Goal: Transaction & Acquisition: Purchase product/service

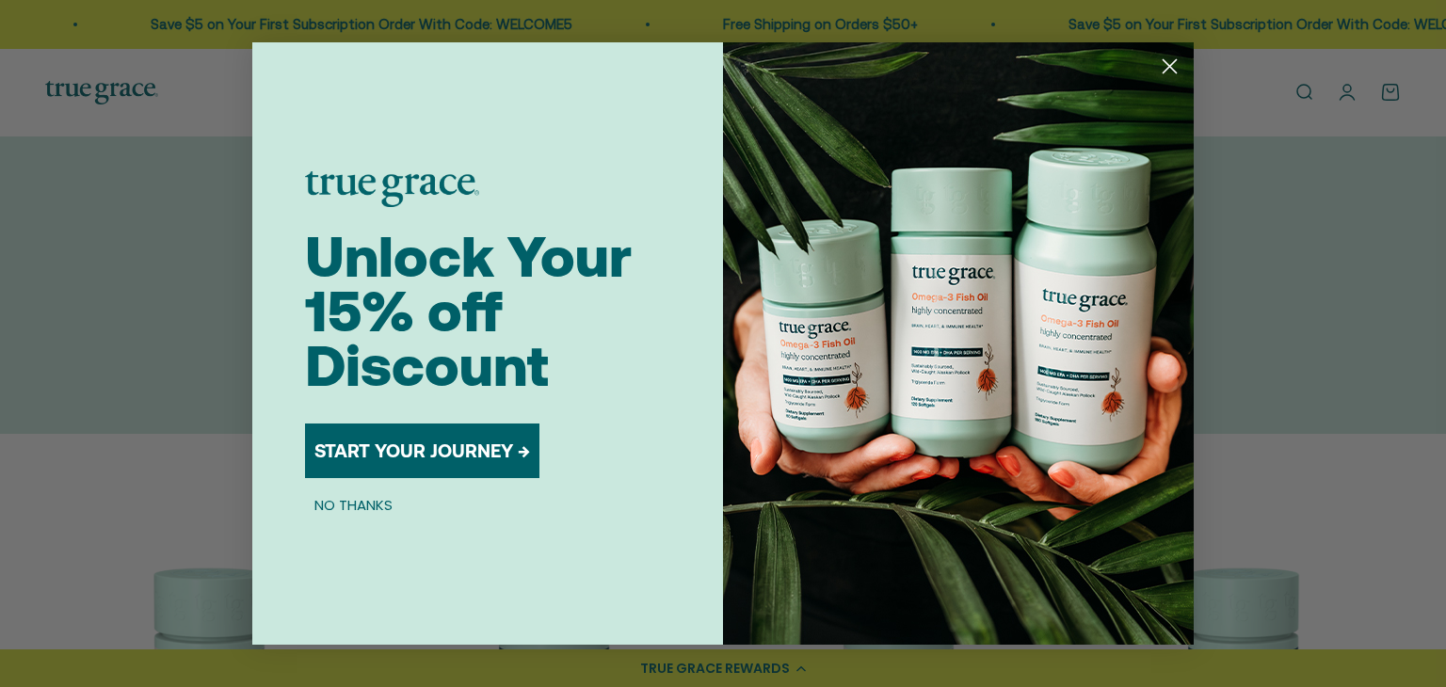
click at [1170, 63] on circle "Close dialog" at bounding box center [1169, 66] width 31 height 31
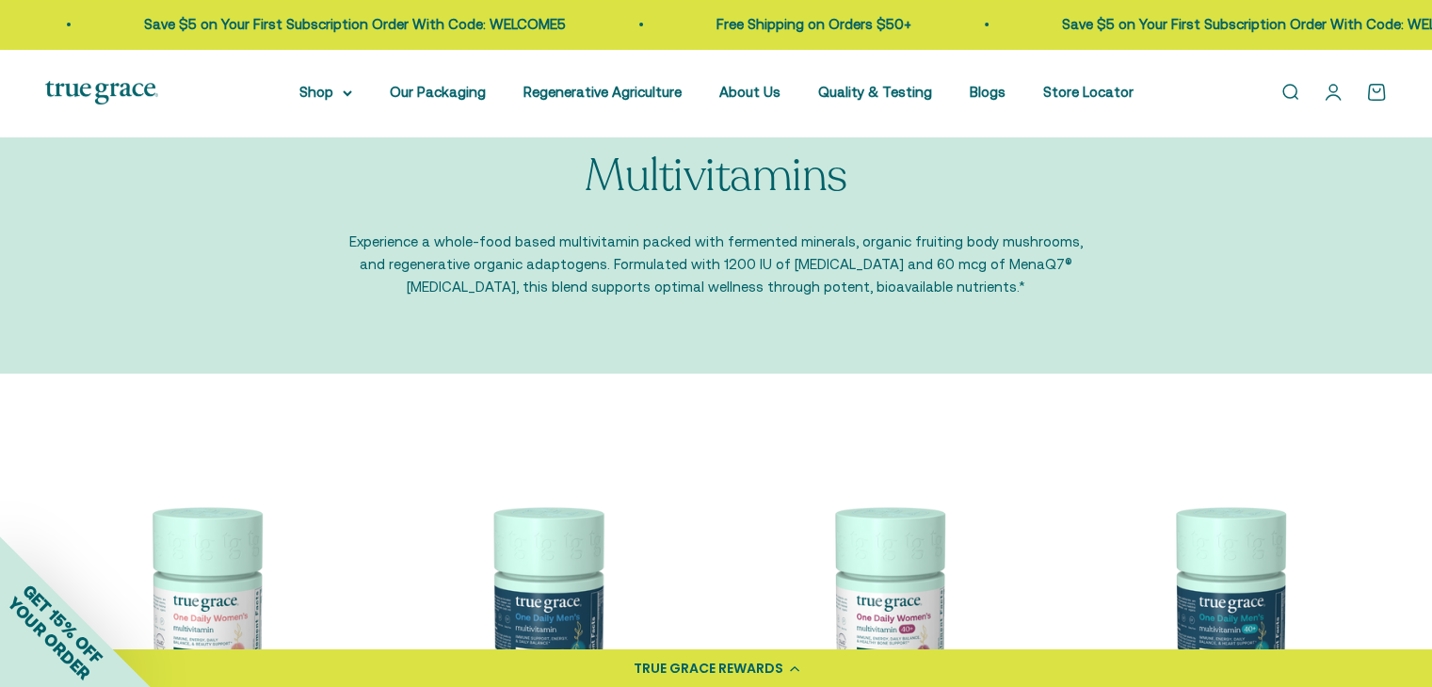
scroll to position [94, 0]
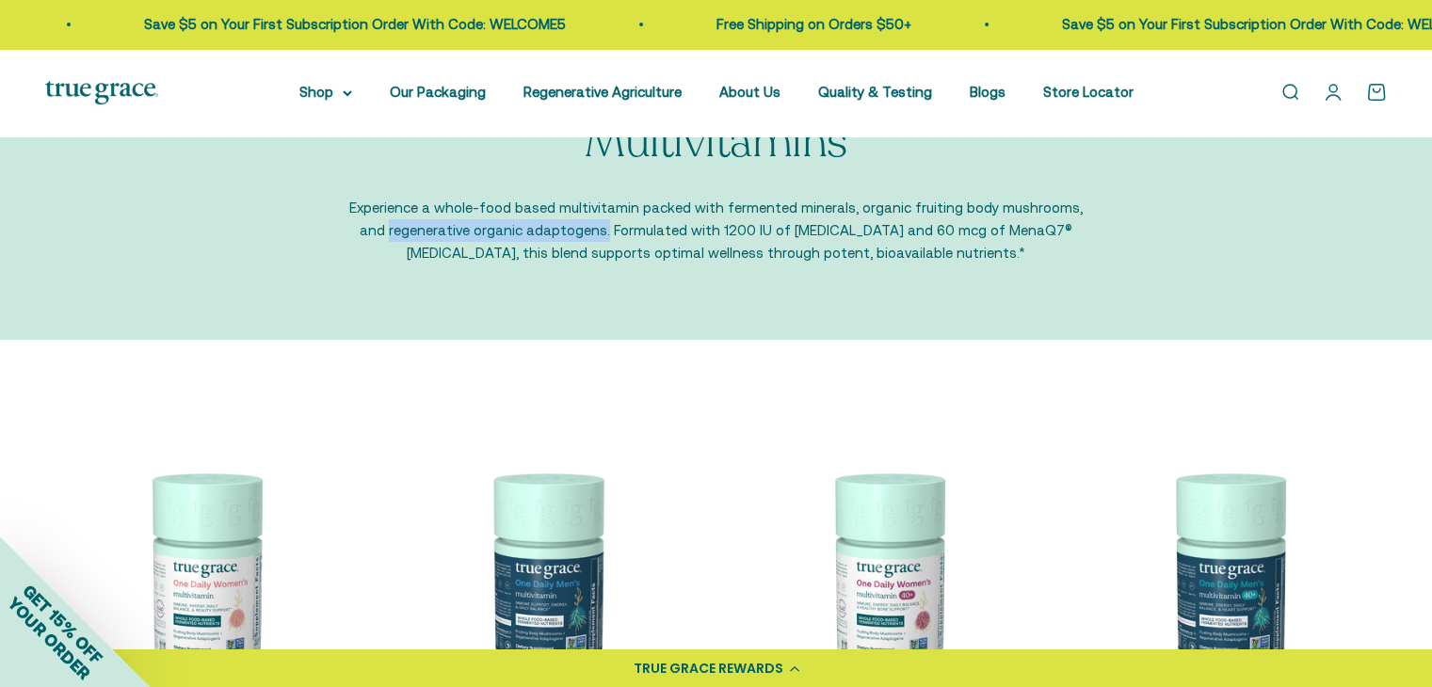
drag, startPoint x: 357, startPoint y: 232, endPoint x: 570, endPoint y: 228, distance: 212.8
click at [570, 228] on p "Experience a whole-food based multivitamin packed with fermented minerals, orga…" at bounding box center [716, 231] width 734 height 68
copy p "regenerative organic adaptogens."
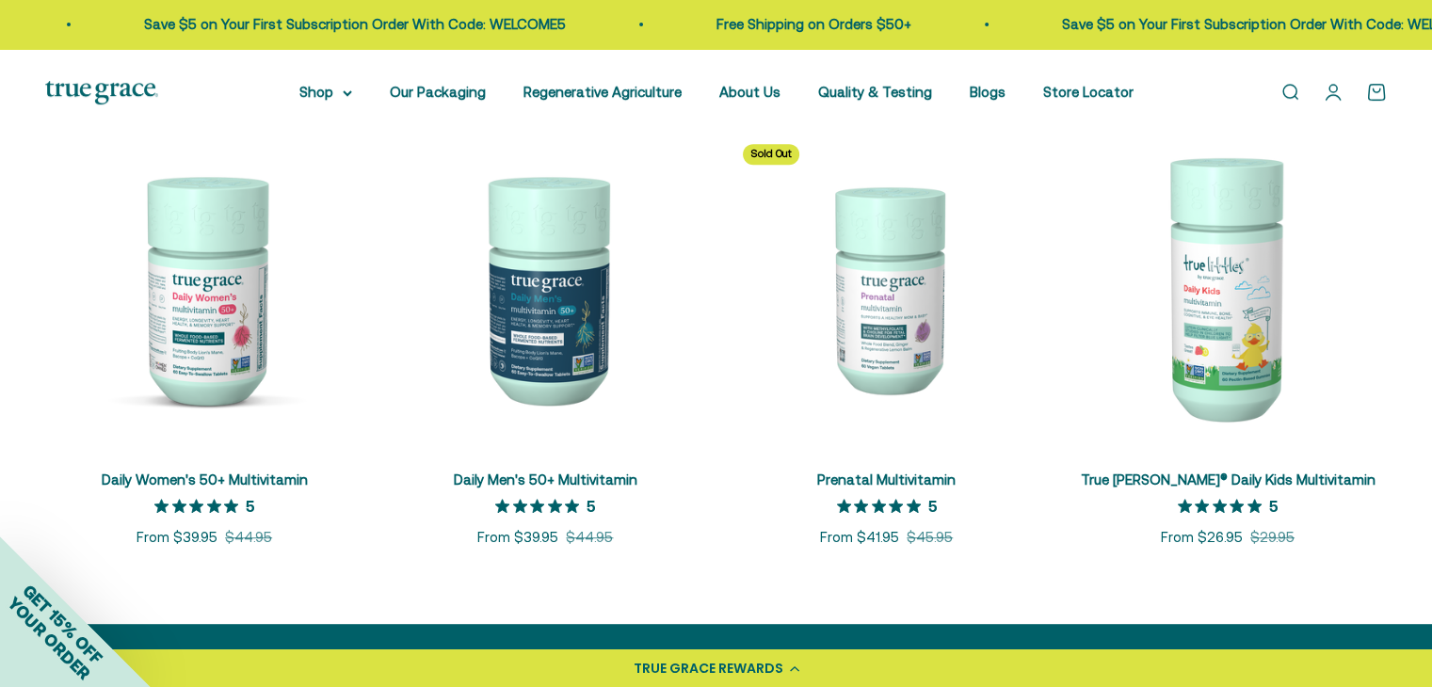
scroll to position [847, 0]
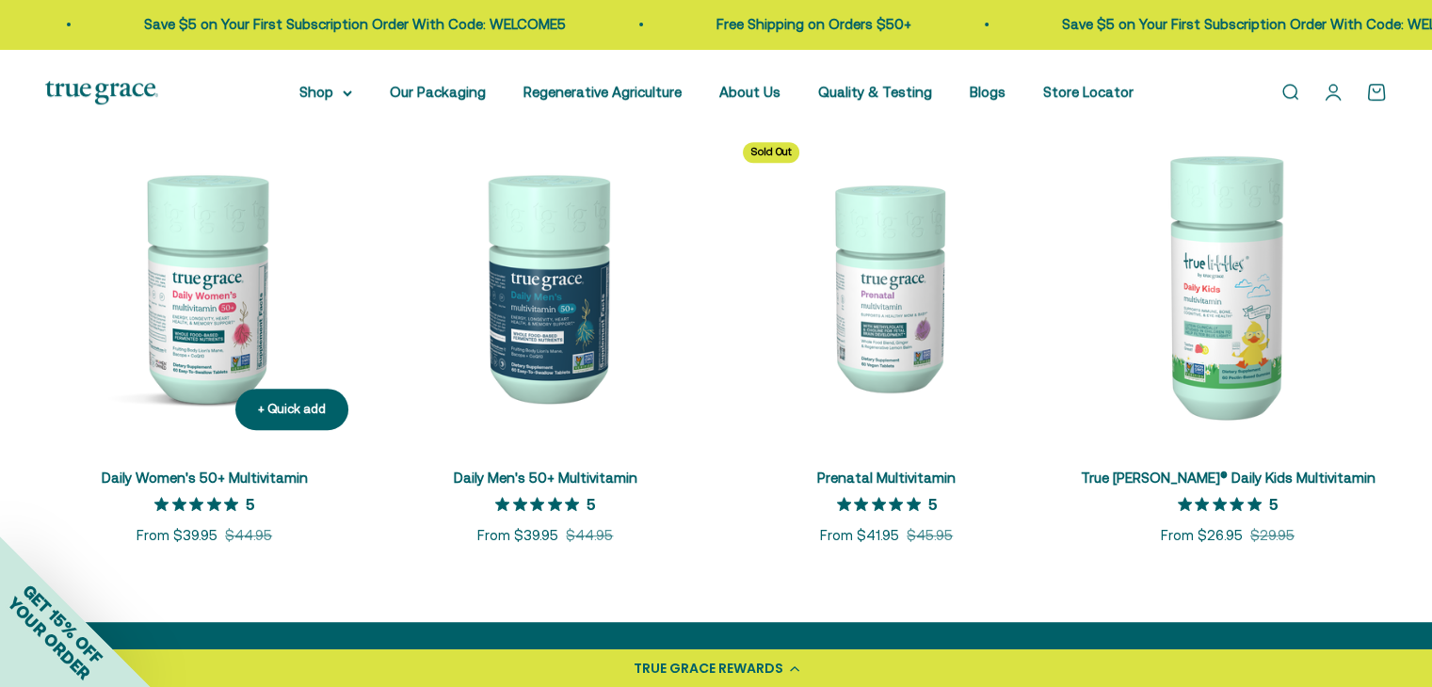
click at [223, 330] on img at bounding box center [204, 286] width 318 height 318
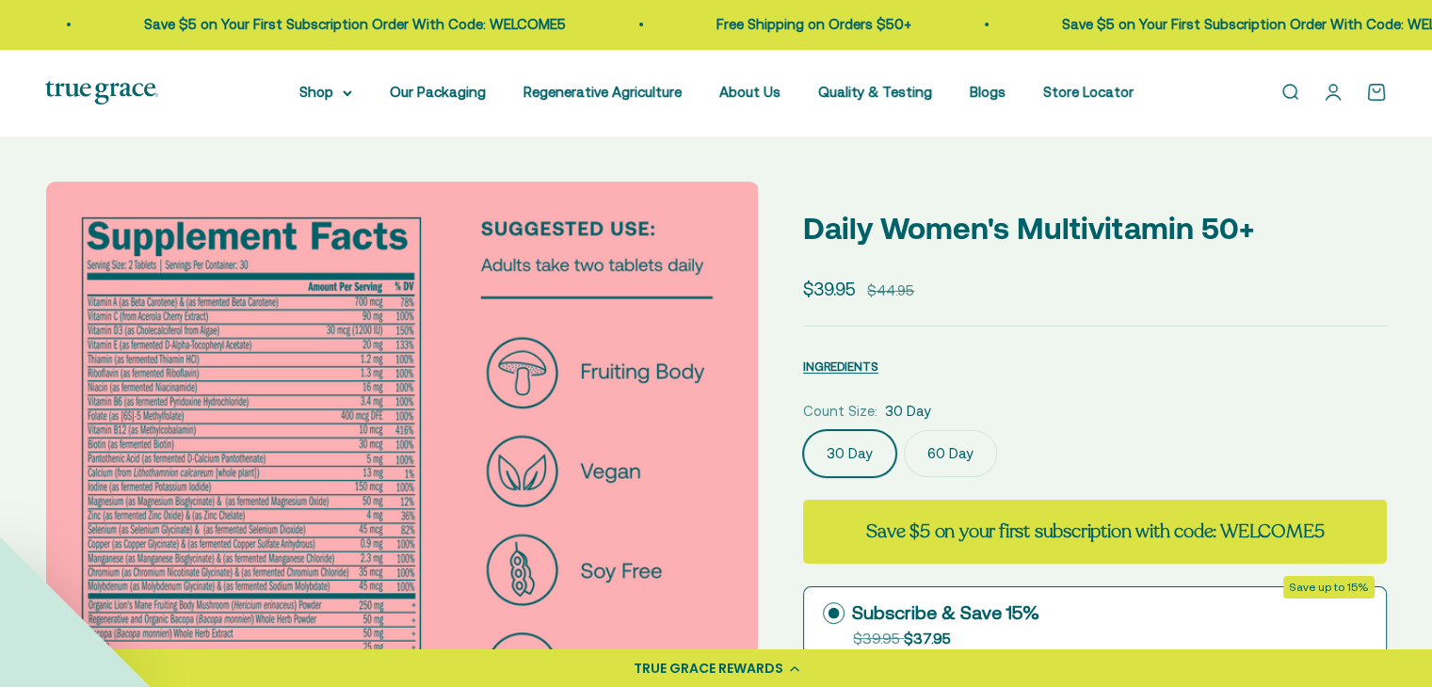
select select "3"
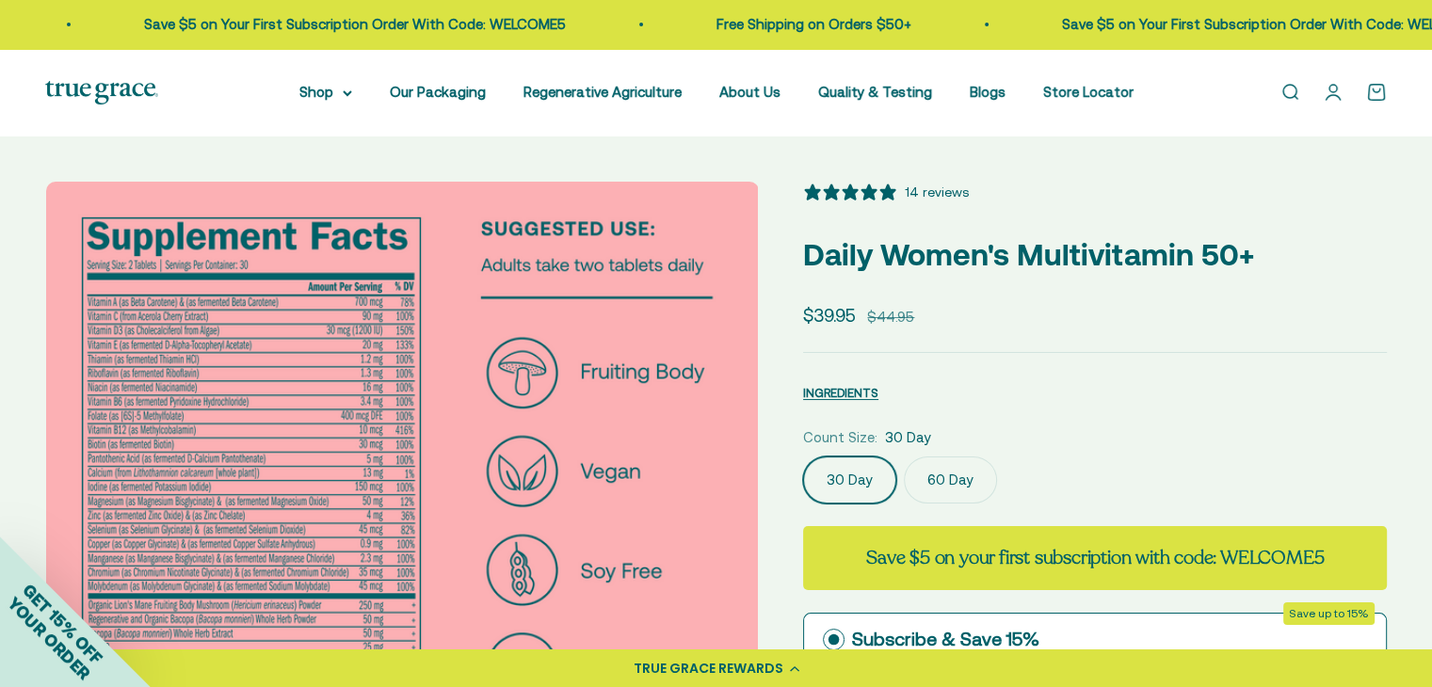
scroll to position [0, 1471]
click at [440, 450] on img at bounding box center [402, 538] width 713 height 713
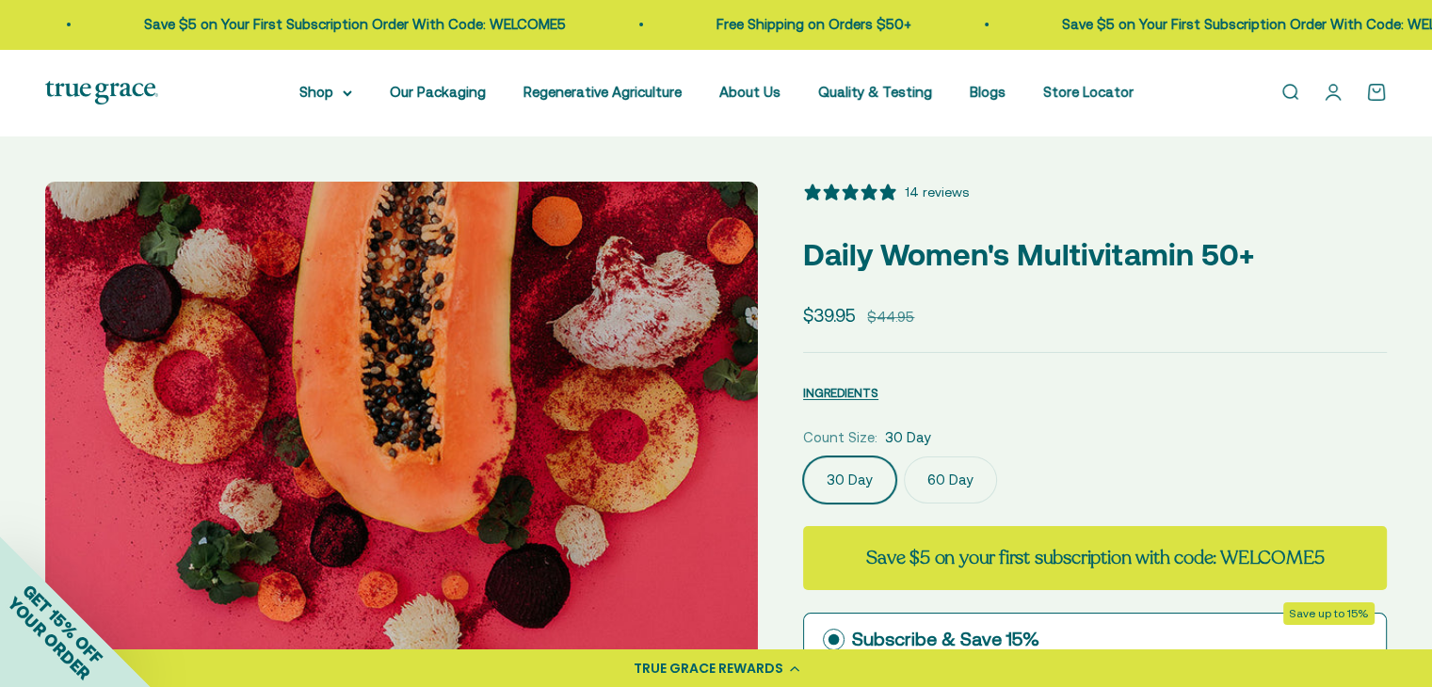
click at [450, 453] on img at bounding box center [401, 538] width 713 height 713
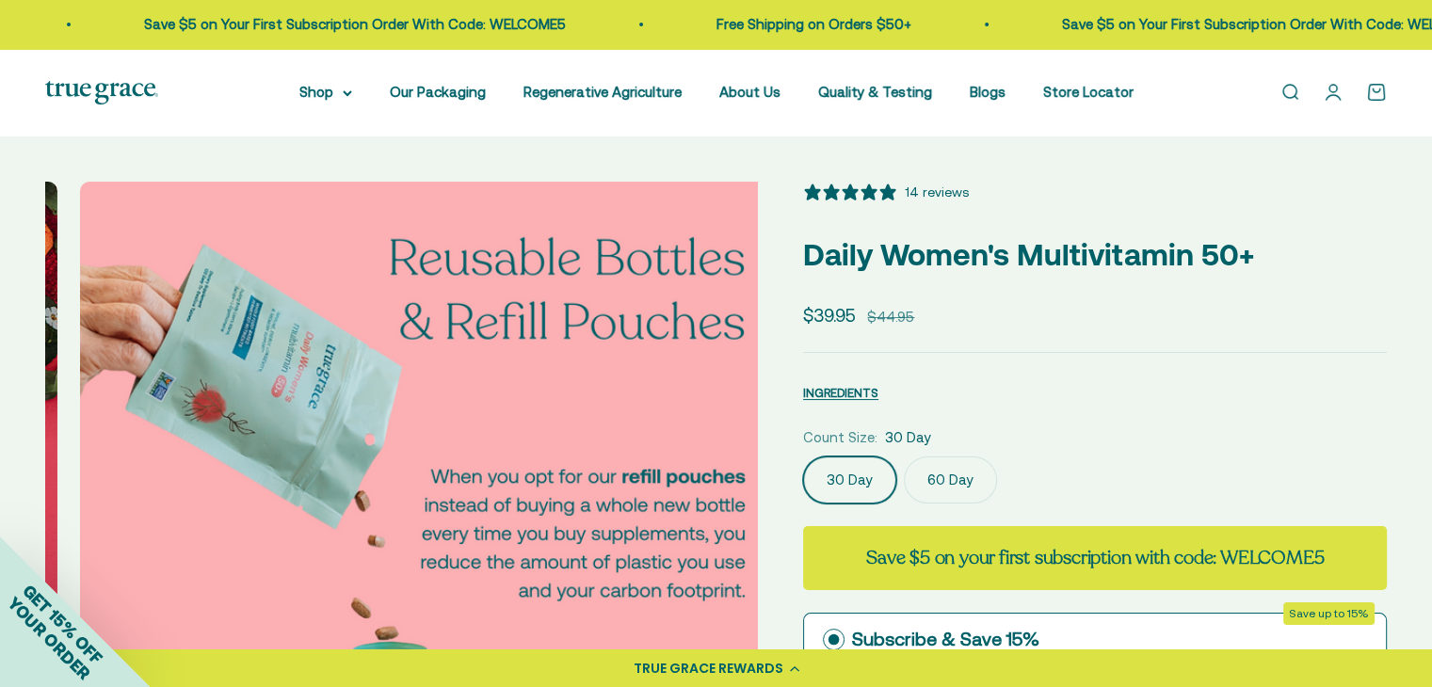
scroll to position [0, 2941]
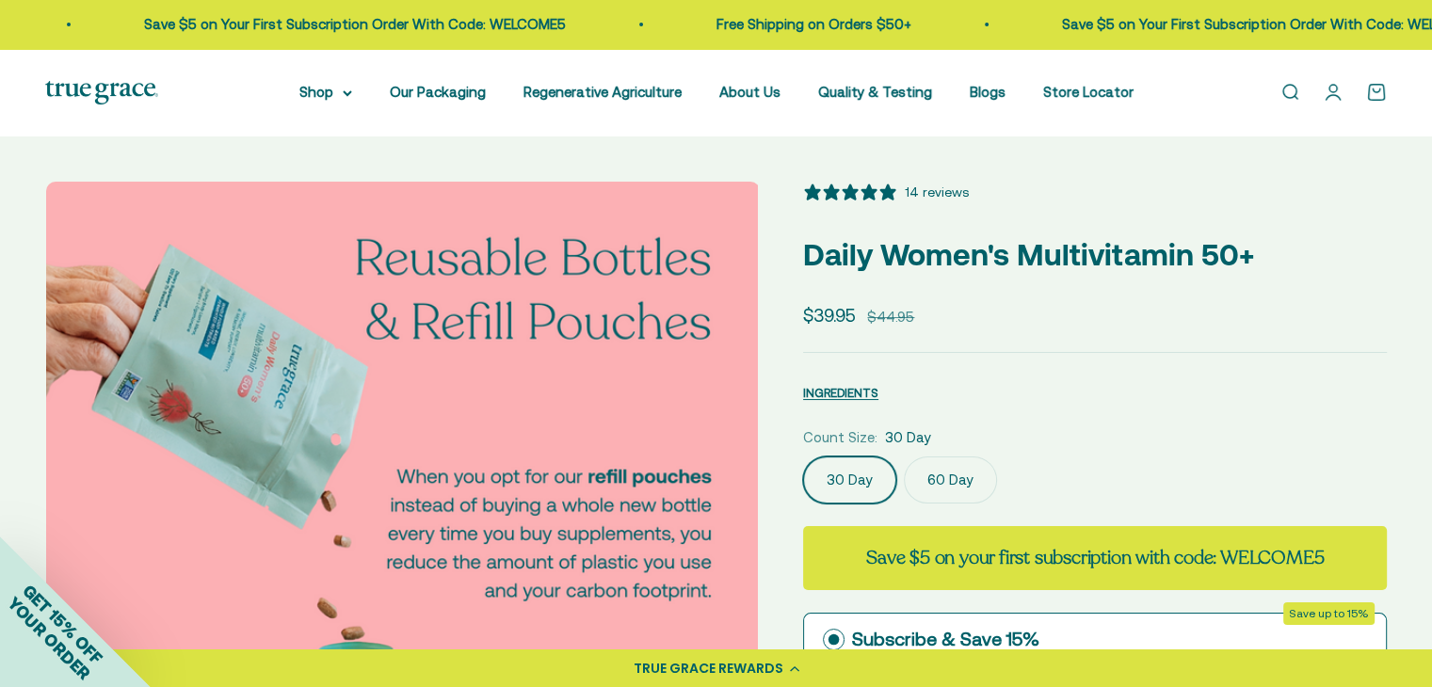
click at [733, 420] on img at bounding box center [402, 538] width 713 height 713
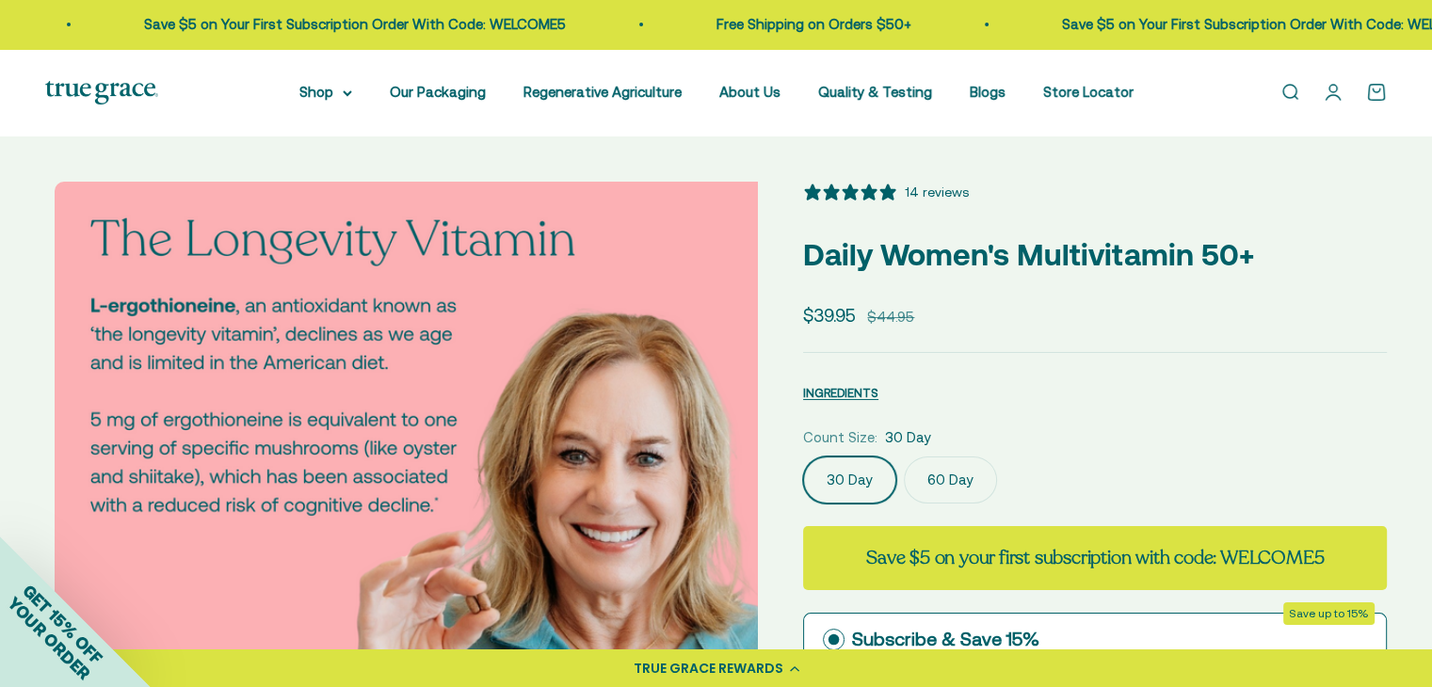
scroll to position [0, 3678]
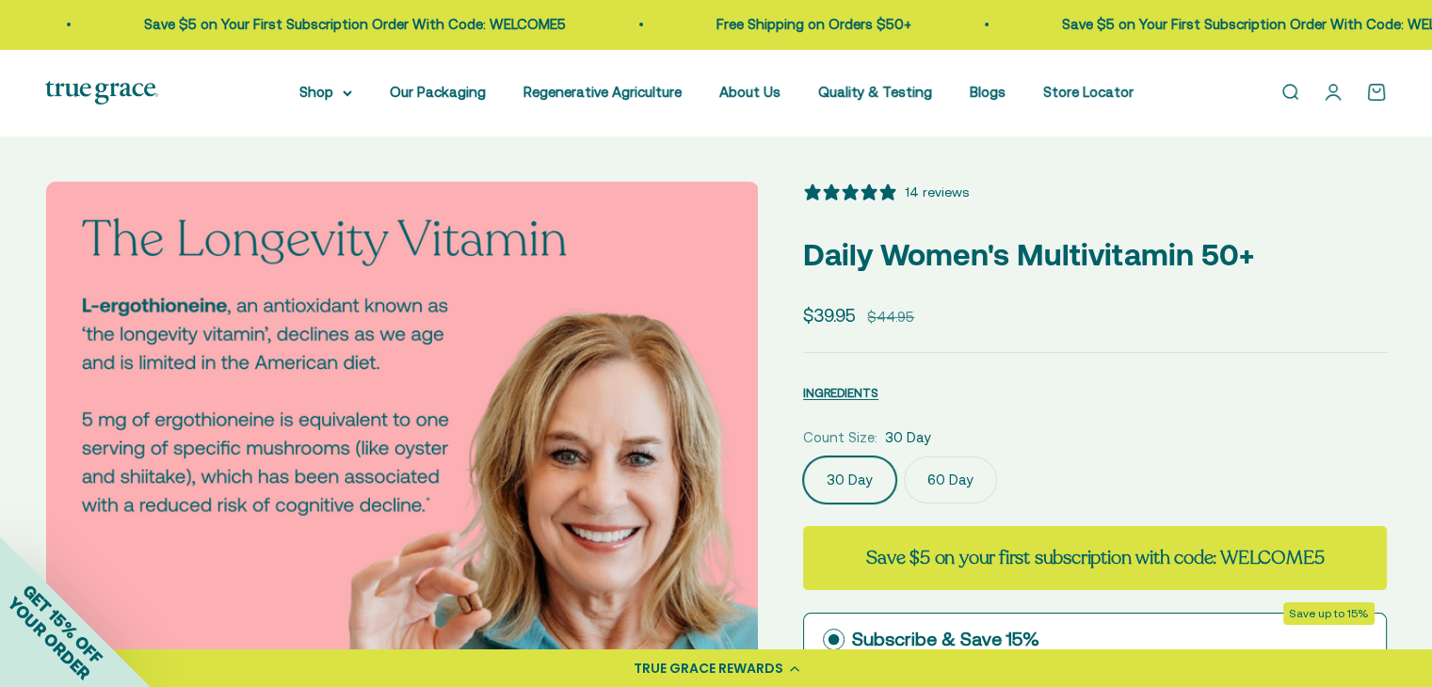
click at [733, 420] on img at bounding box center [402, 538] width 713 height 713
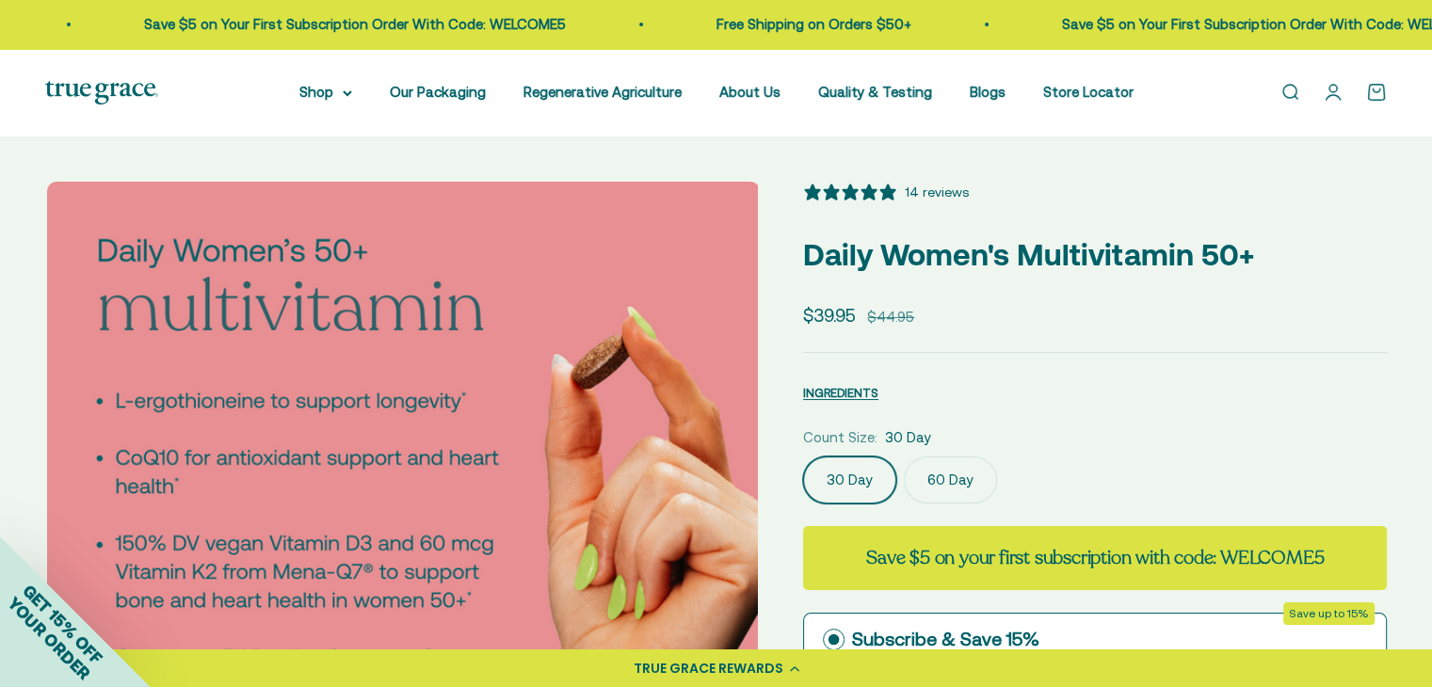
scroll to position [0, 4413]
click at [708, 431] on img at bounding box center [402, 538] width 713 height 713
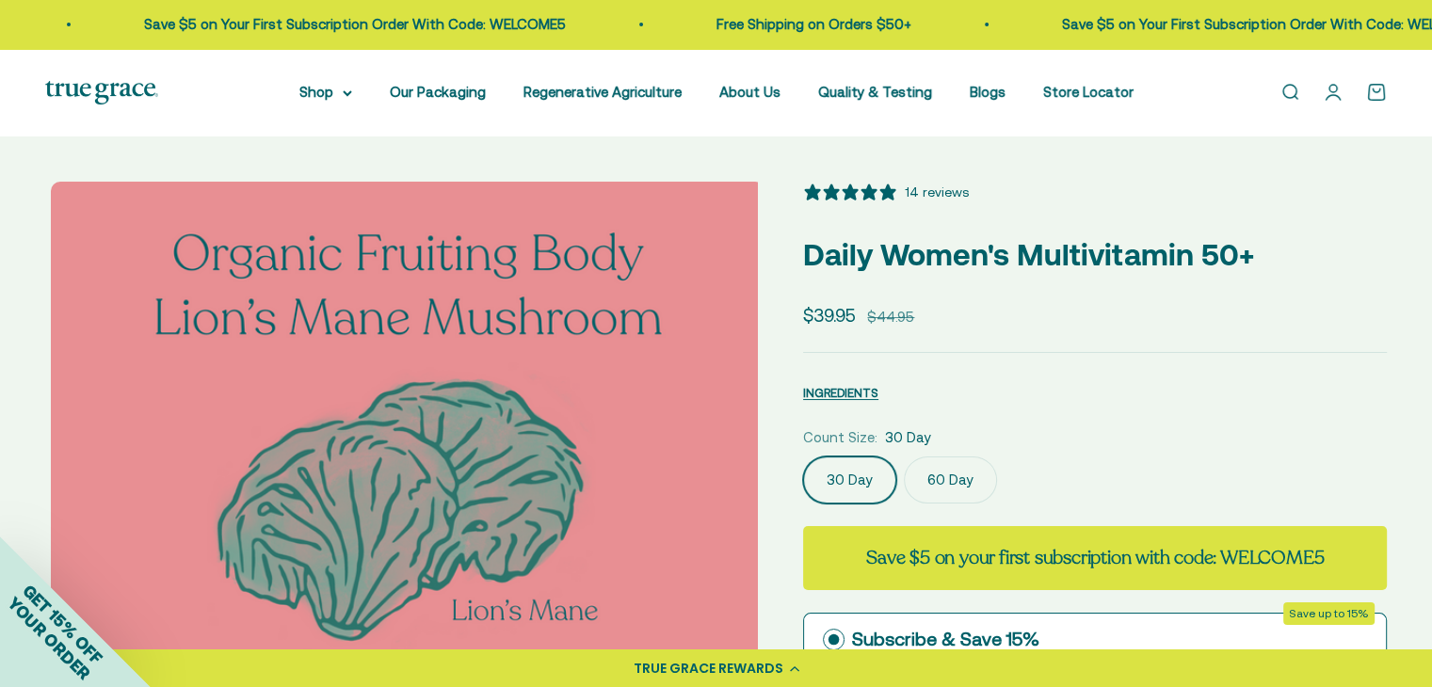
scroll to position [0, 5148]
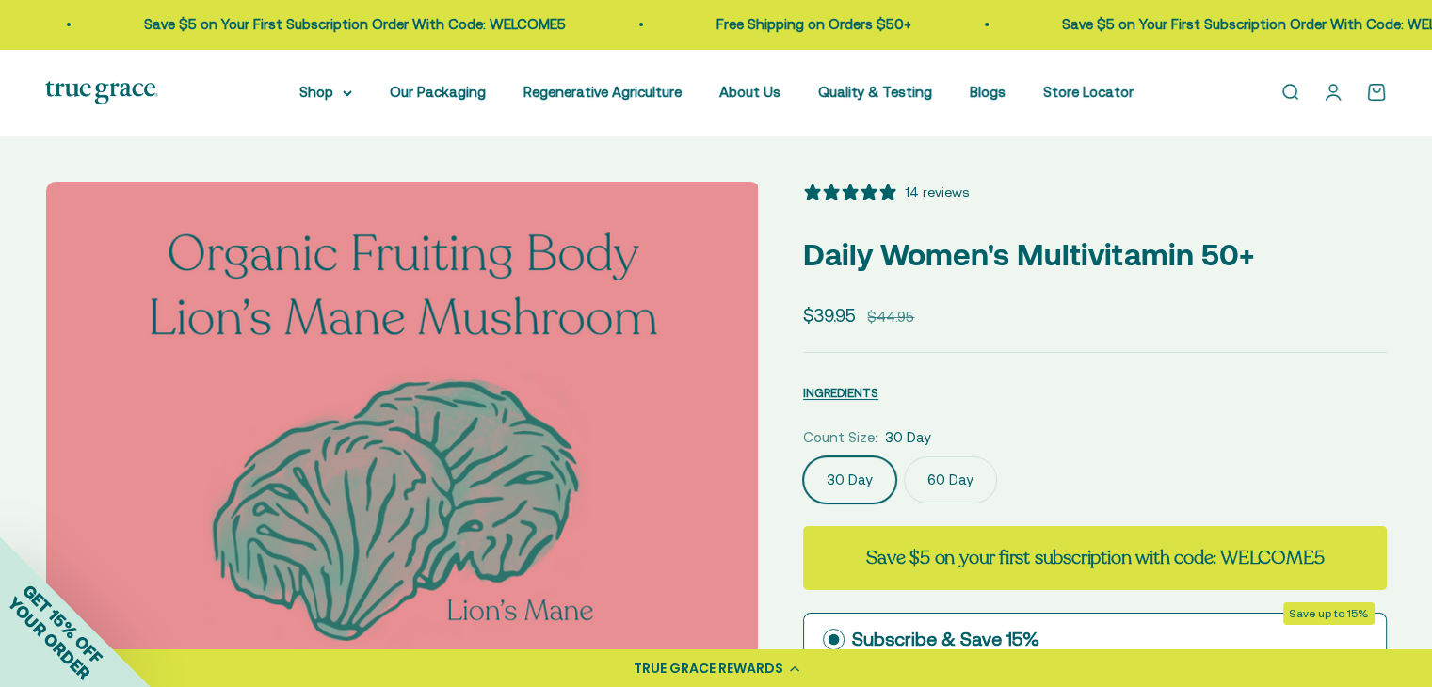
click at [708, 431] on img at bounding box center [402, 538] width 713 height 713
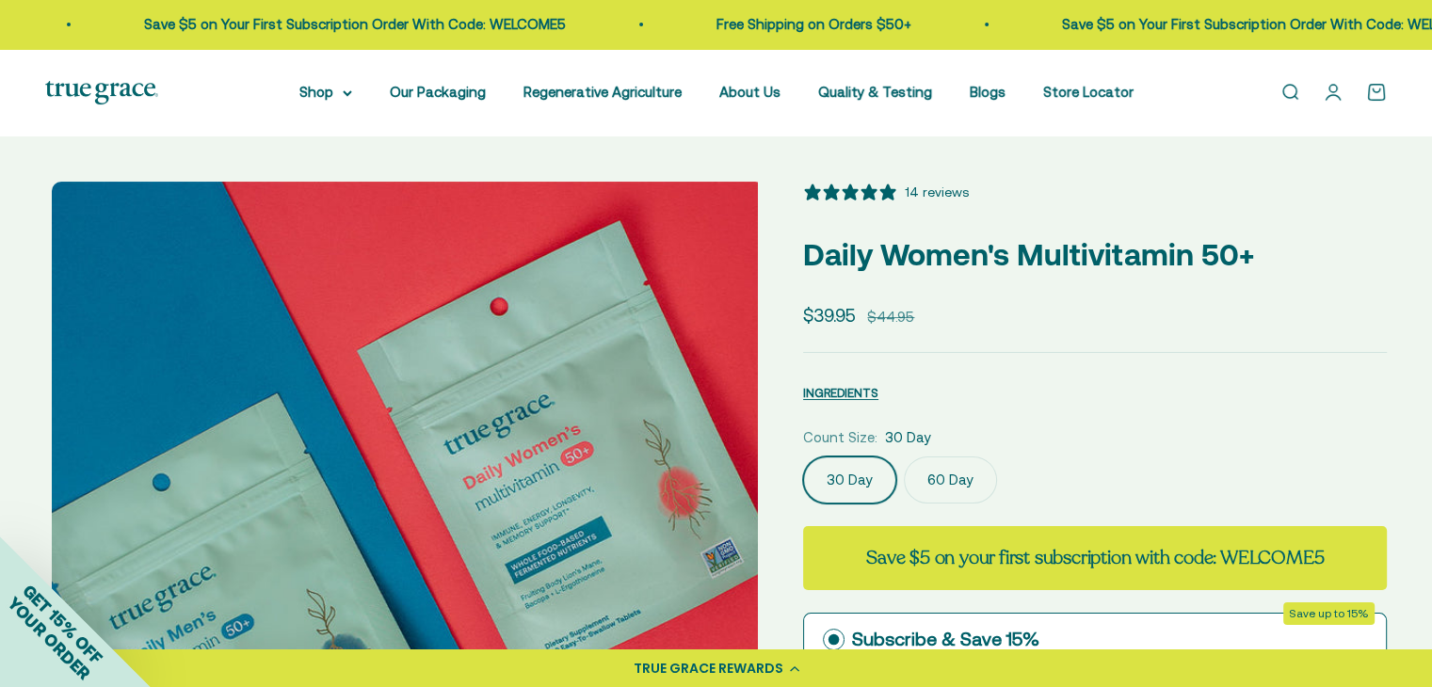
scroll to position [0, 5884]
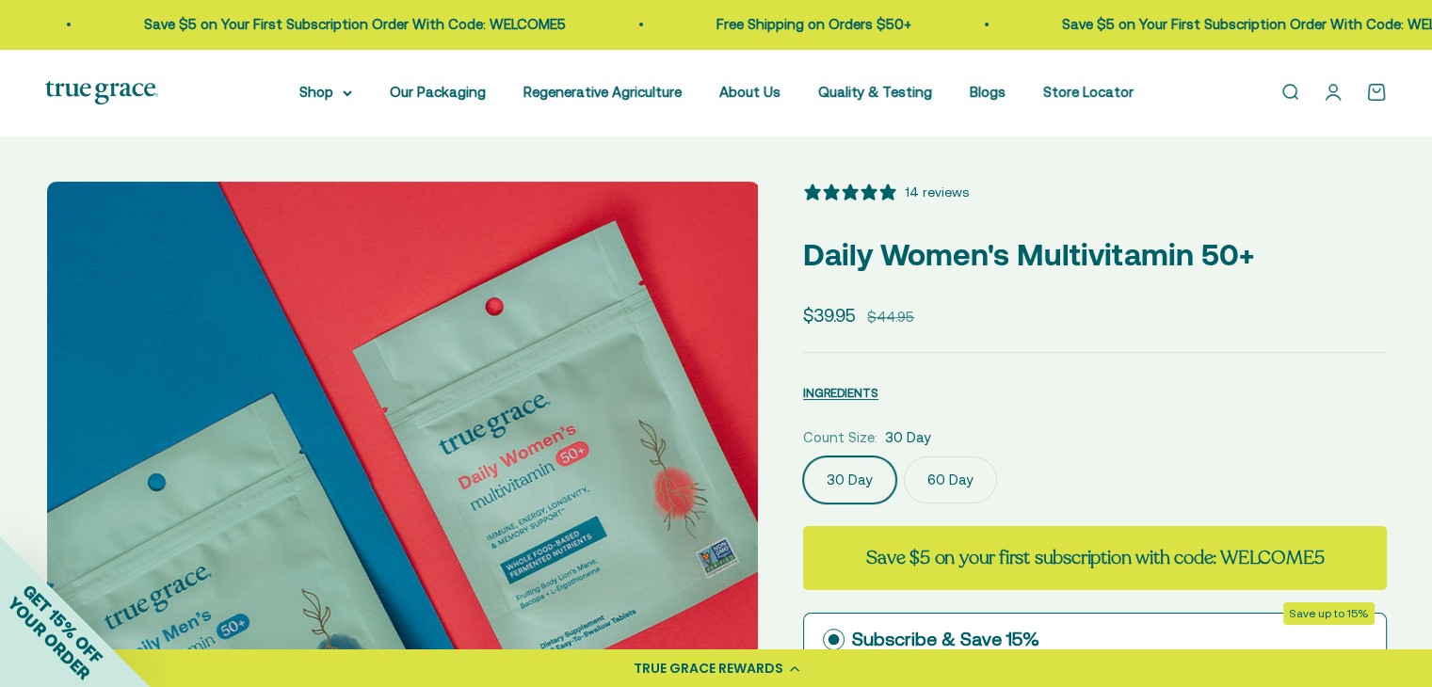
click at [105, 417] on img at bounding box center [403, 538] width 713 height 713
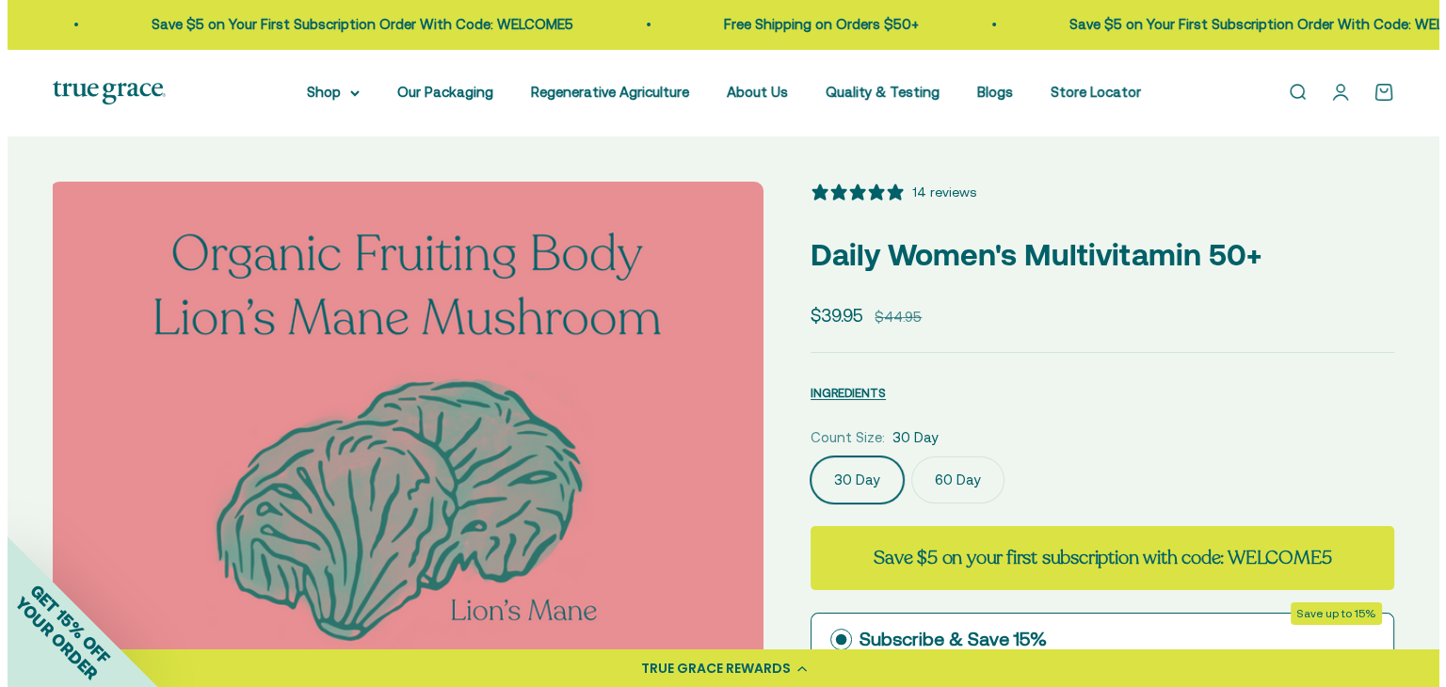
scroll to position [0, 5148]
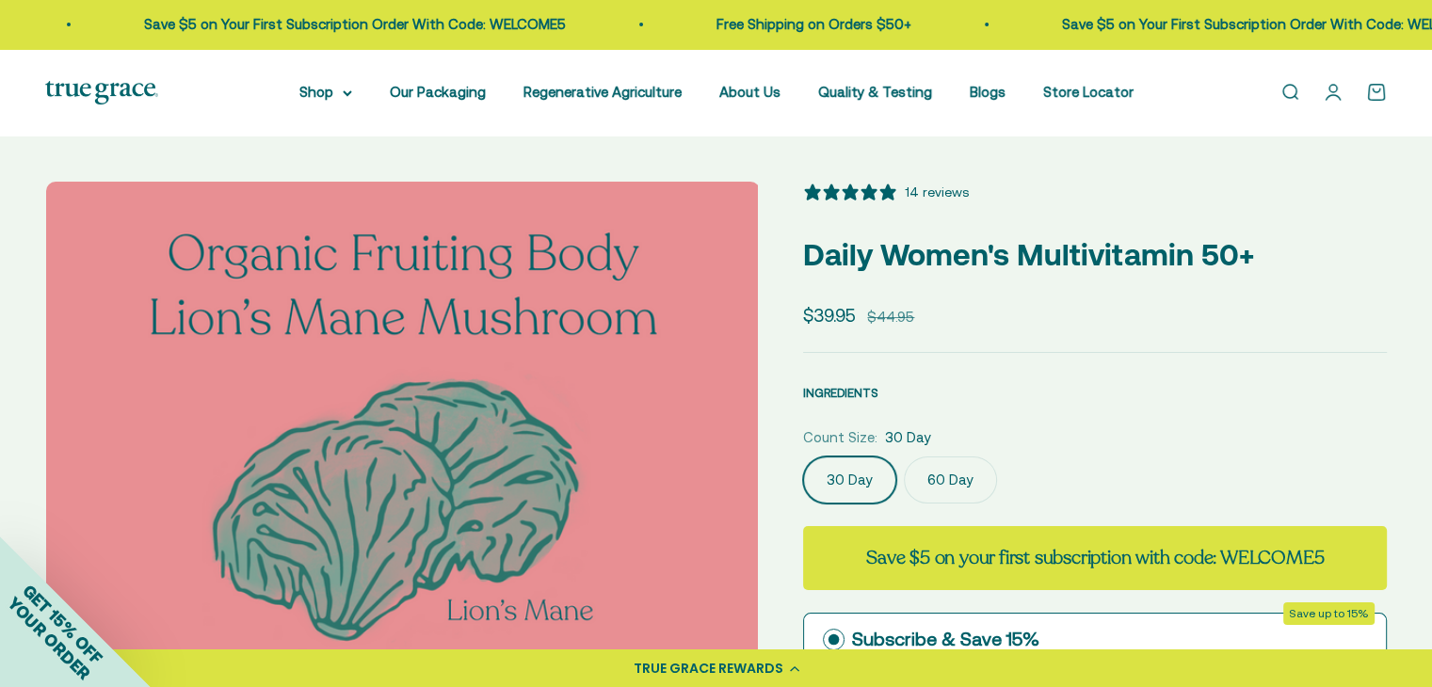
click at [838, 393] on span "INGREDIENTS" at bounding box center [840, 393] width 75 height 14
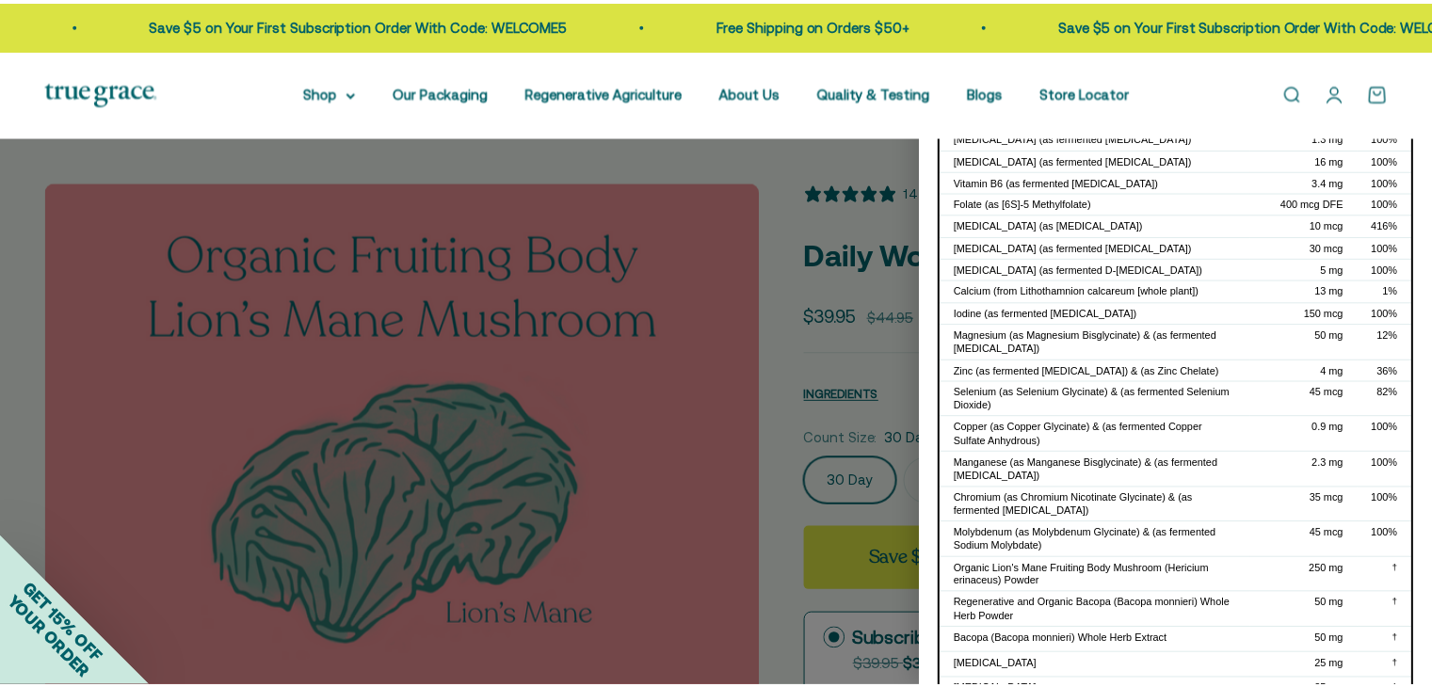
scroll to position [0, 0]
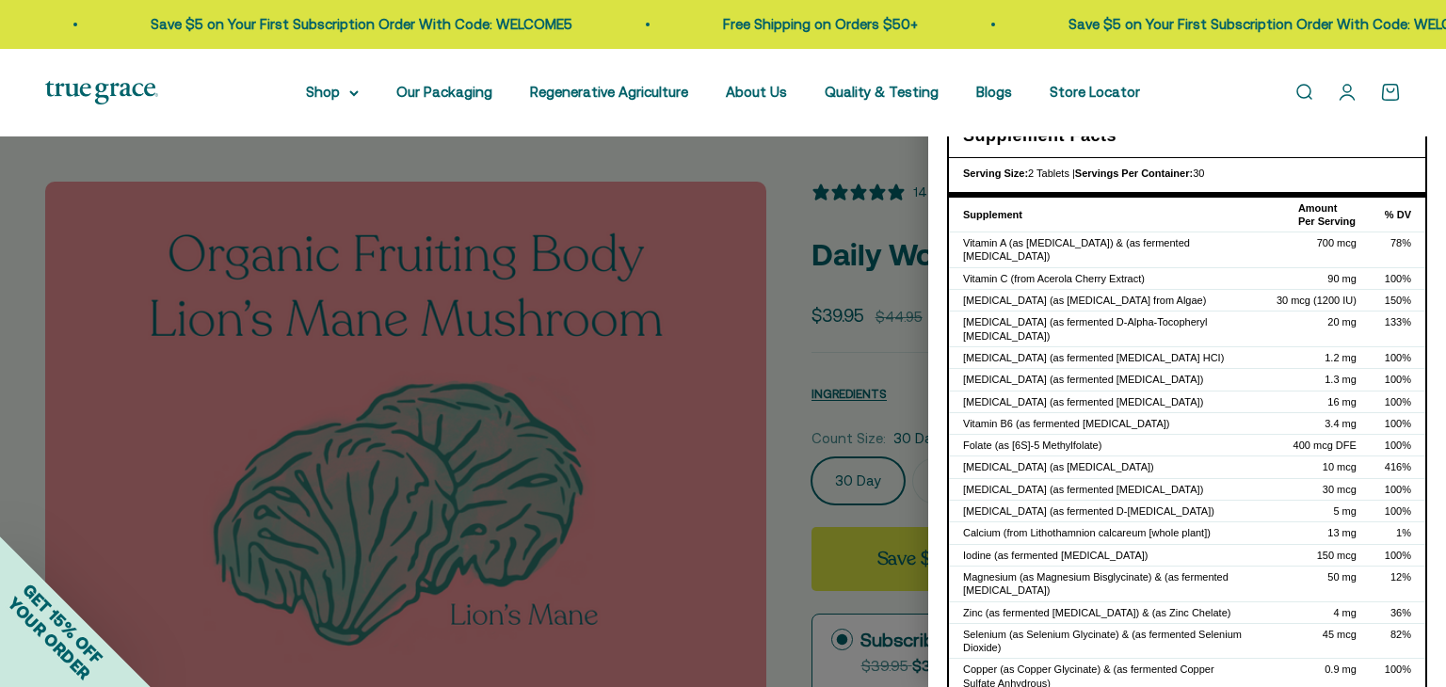
click at [878, 231] on div at bounding box center [723, 343] width 1446 height 687
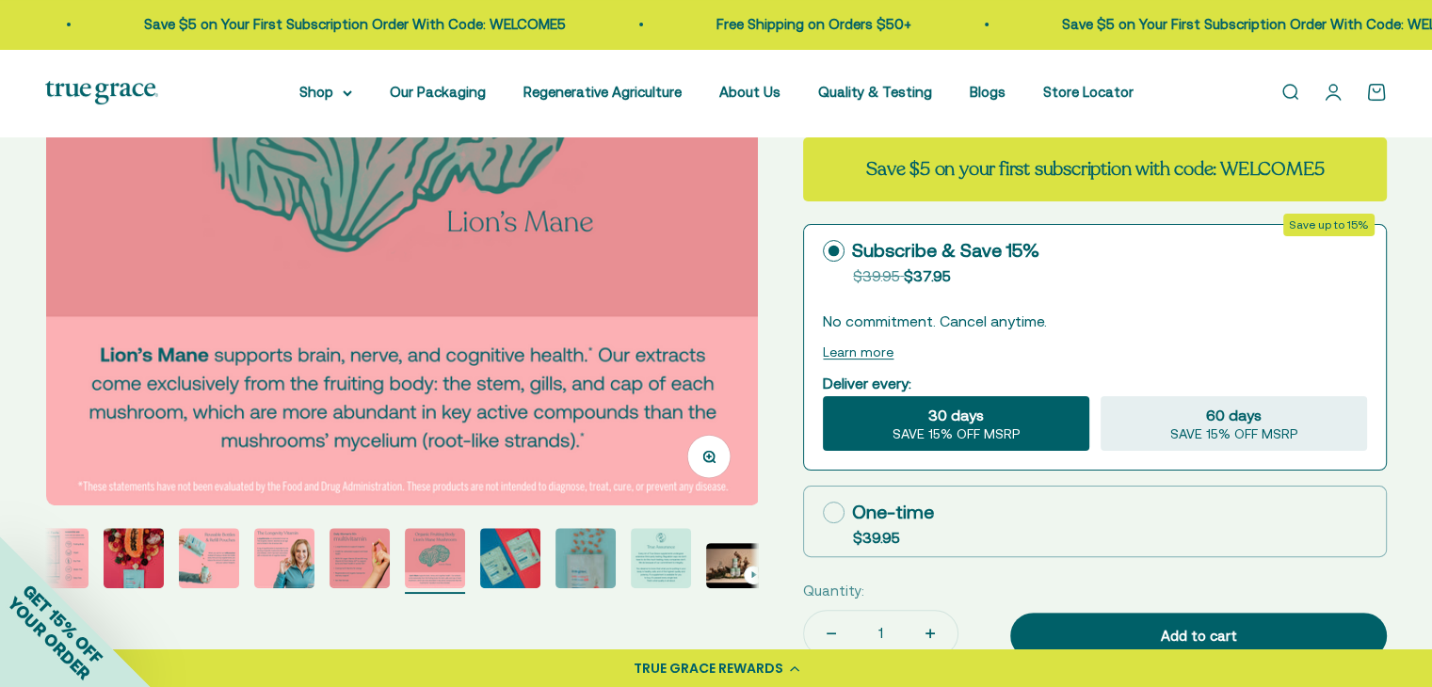
scroll to position [659, 0]
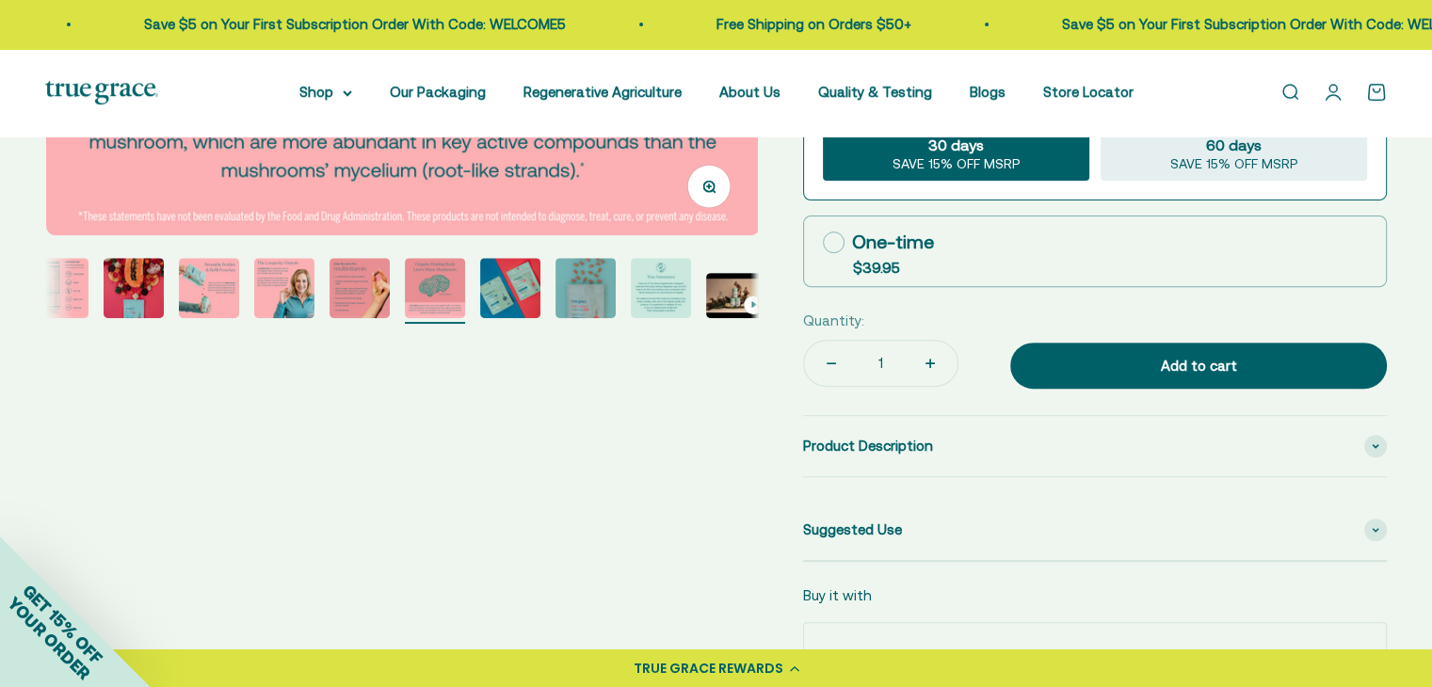
click at [66, 284] on img "Go to item 3" at bounding box center [58, 288] width 60 height 60
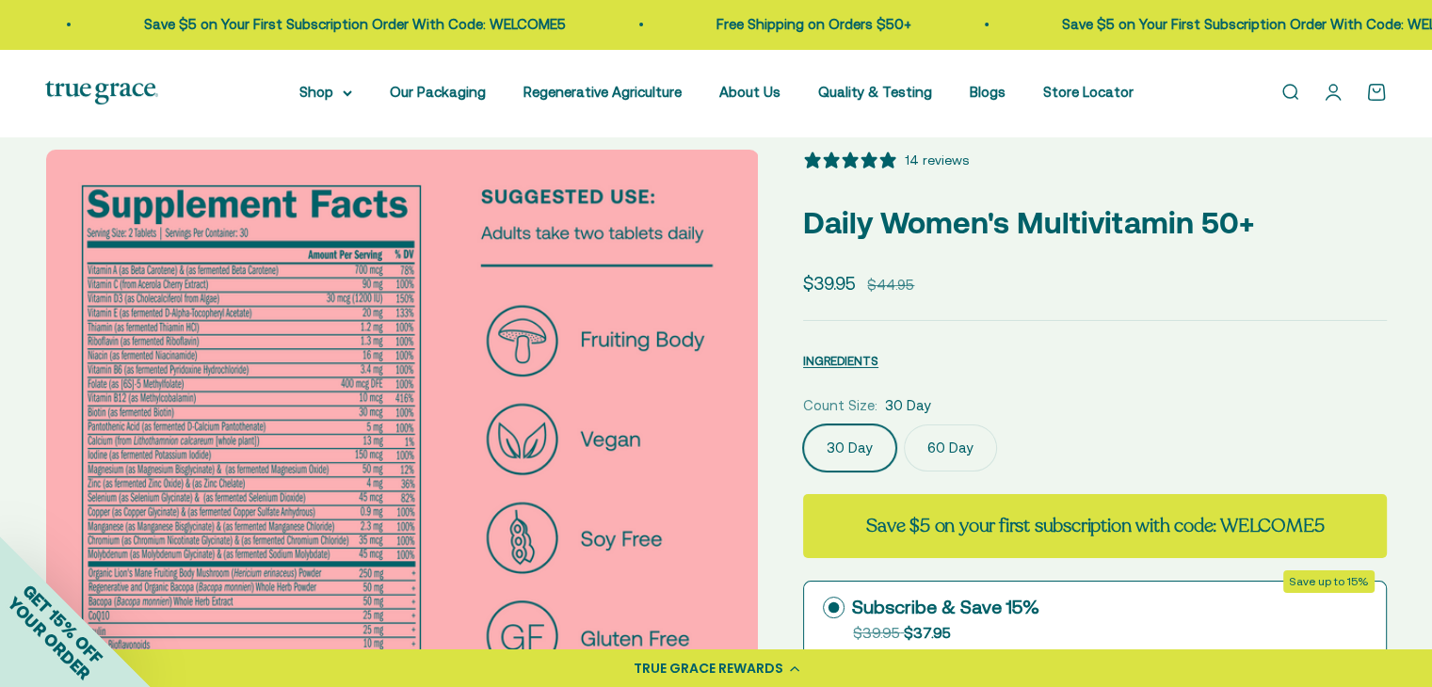
scroll to position [0, 0]
